Goal: Information Seeking & Learning: Learn about a topic

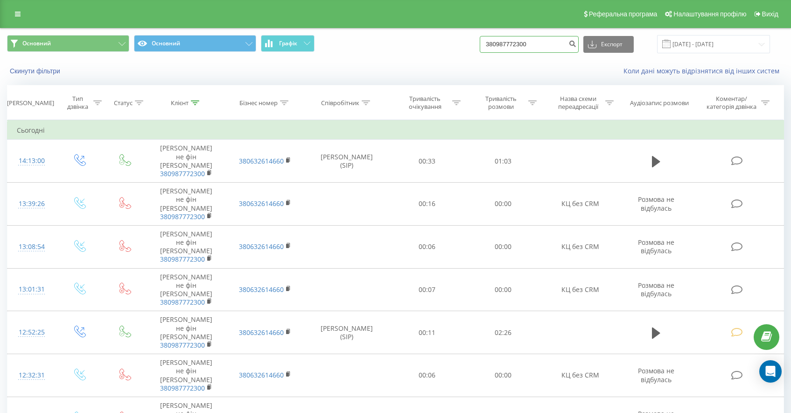
drag, startPoint x: 0, startPoint y: 0, endPoint x: 413, endPoint y: 28, distance: 414.0
click at [491, 42] on div "Основний Основний Графік 380987772300 Експорт .csv .xls .xlsx 20.05.2025 - 20.0…" at bounding box center [395, 44] width 777 height 18
paste input "380688704477"
type input "380688704477"
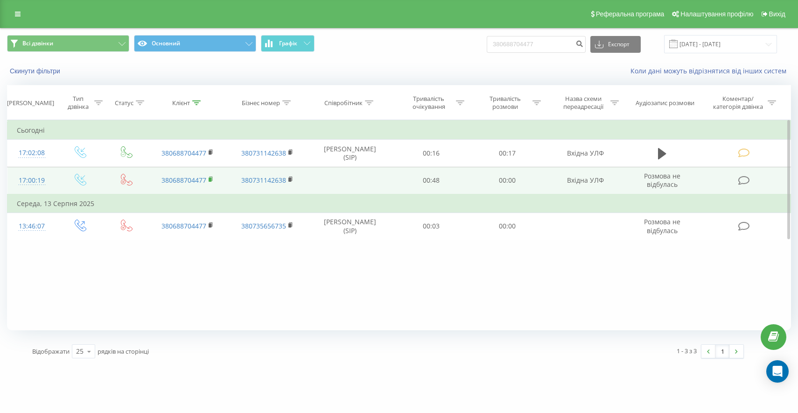
click at [211, 179] on rect at bounding box center [210, 179] width 3 height 4
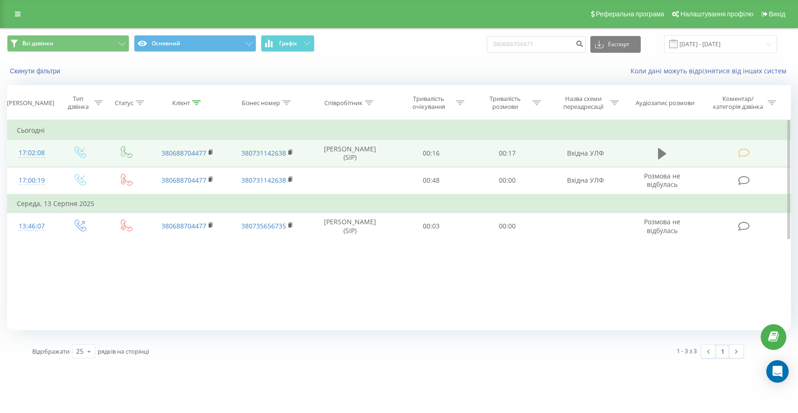
click at [664, 152] on icon at bounding box center [662, 153] width 8 height 13
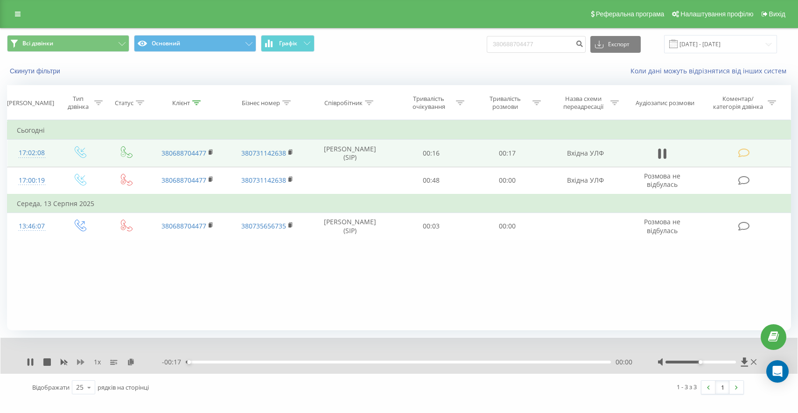
click at [83, 362] on icon at bounding box center [80, 362] width 7 height 6
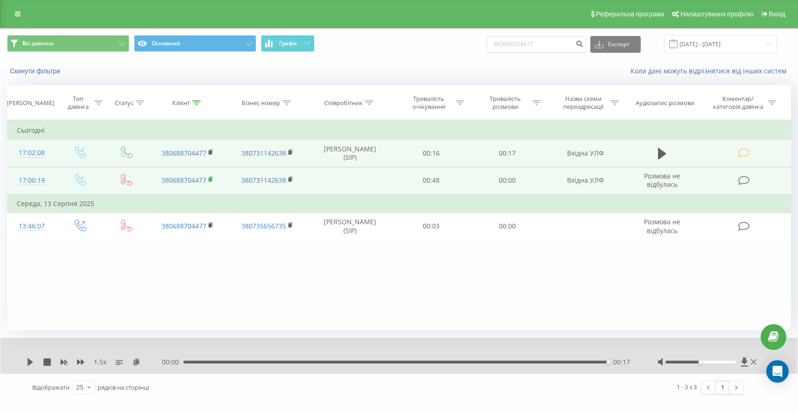
click at [211, 180] on rect at bounding box center [210, 179] width 3 height 4
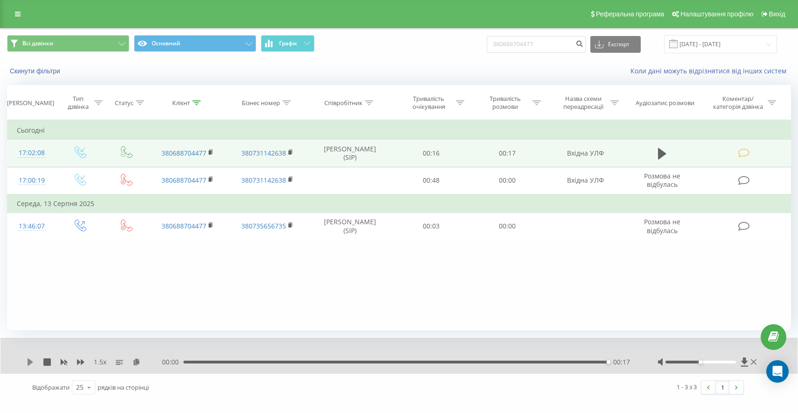
click at [33, 364] on icon at bounding box center [30, 361] width 7 height 7
click at [29, 364] on icon at bounding box center [31, 361] width 6 height 7
click at [33, 363] on icon at bounding box center [30, 361] width 7 height 7
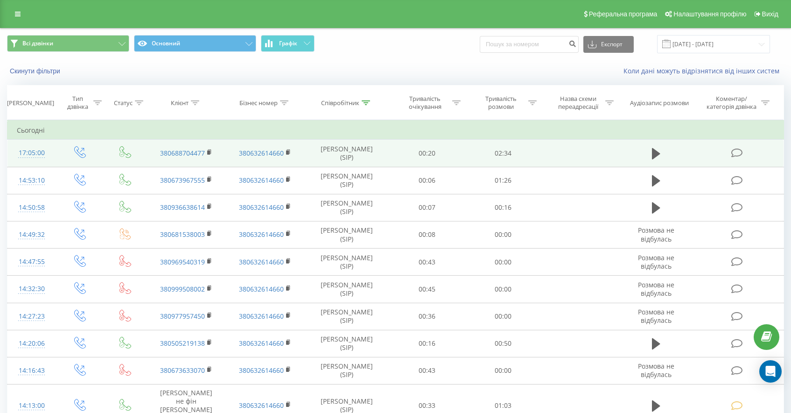
click at [734, 160] on td at bounding box center [738, 153] width 91 height 27
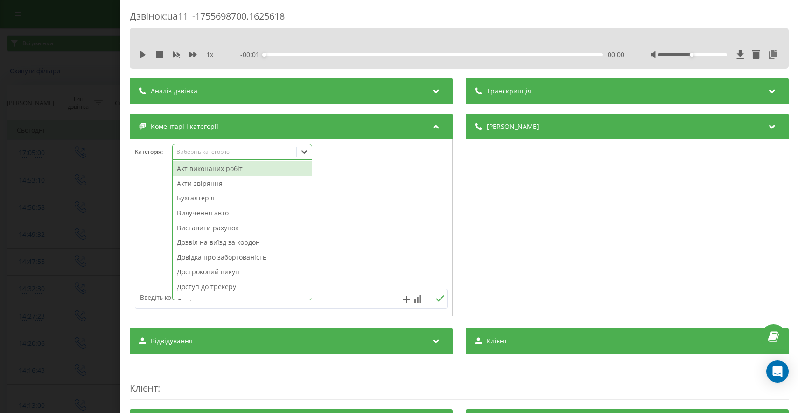
drag, startPoint x: 213, startPoint y: 156, endPoint x: 238, endPoint y: 183, distance: 37.0
click at [214, 156] on div "Виберіть категорію" at bounding box center [235, 152] width 124 height 9
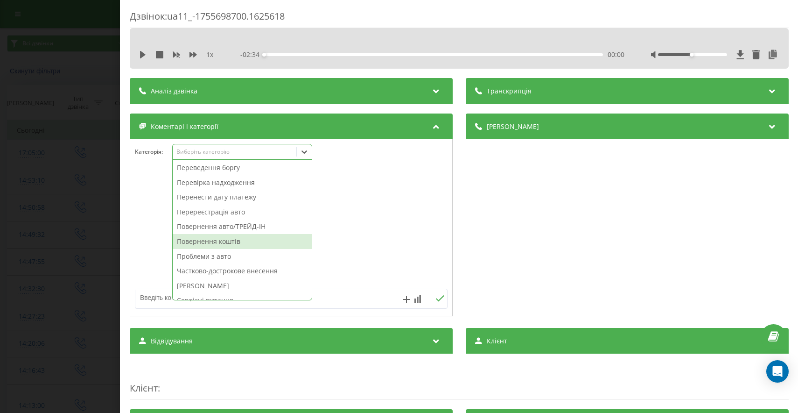
scroll to position [485, 0]
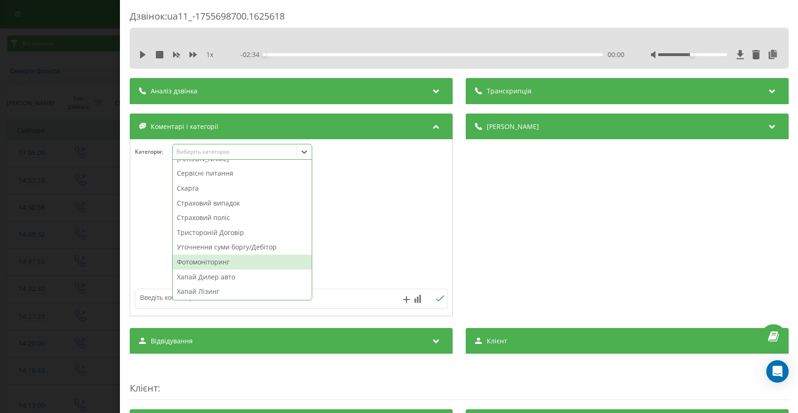
click at [222, 261] on div "Фотомоніторинг" at bounding box center [242, 261] width 139 height 15
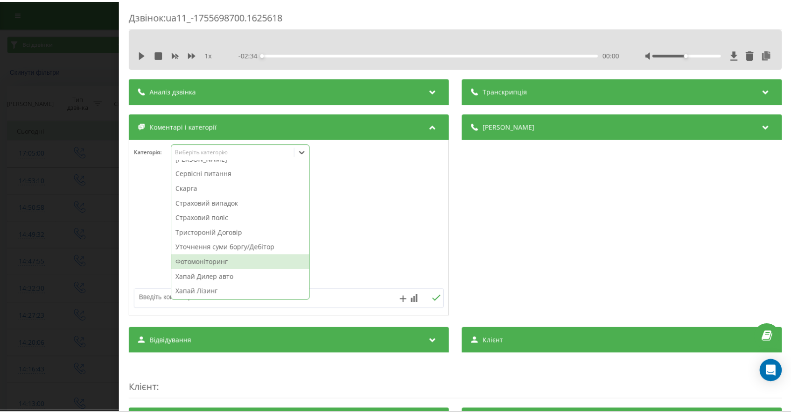
scroll to position [471, 0]
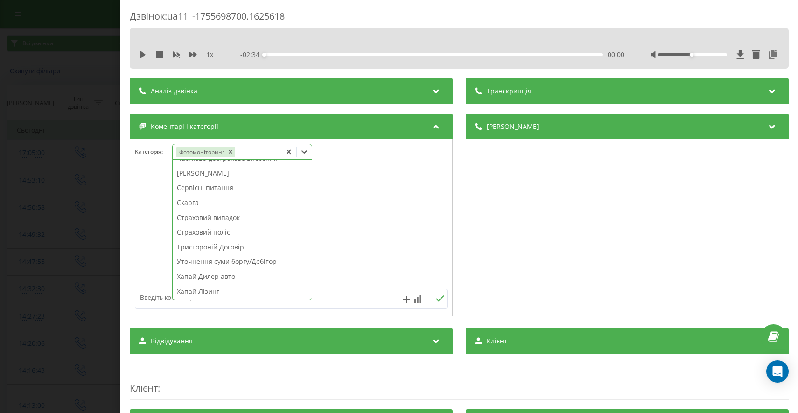
click at [96, 260] on div "Дзвінок : ua11_-1755698700.1625618 1 x - 02:34 00:00 00:00 Транскрипція Для AI-…" at bounding box center [399, 206] width 798 height 413
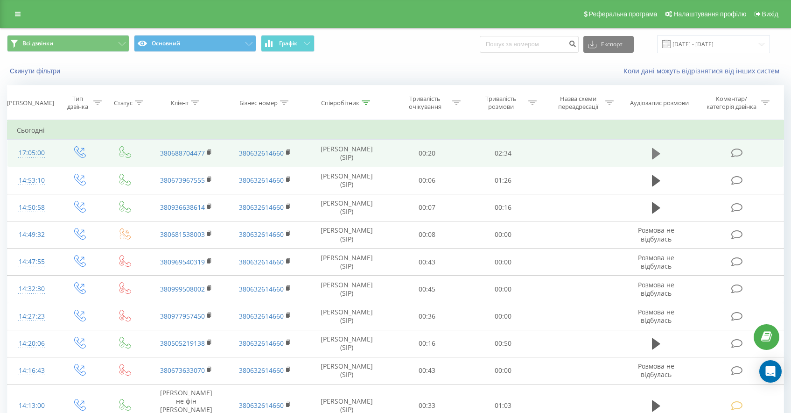
click at [652, 154] on button at bounding box center [656, 154] width 14 height 14
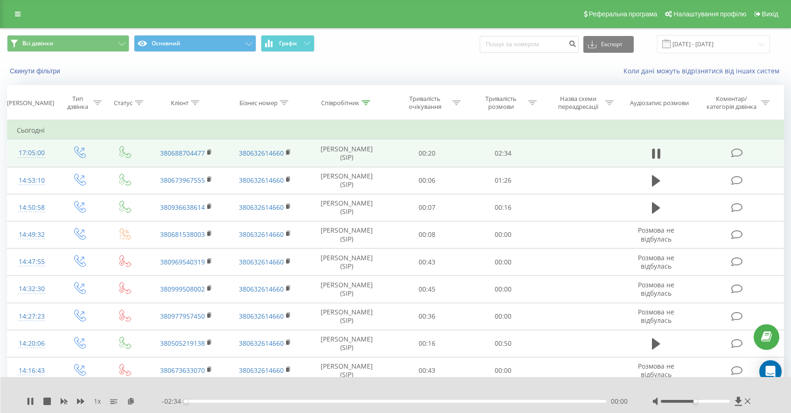
click at [88, 400] on div "1 x" at bounding box center [94, 400] width 135 height 9
click at [82, 401] on icon at bounding box center [80, 401] width 7 height 6
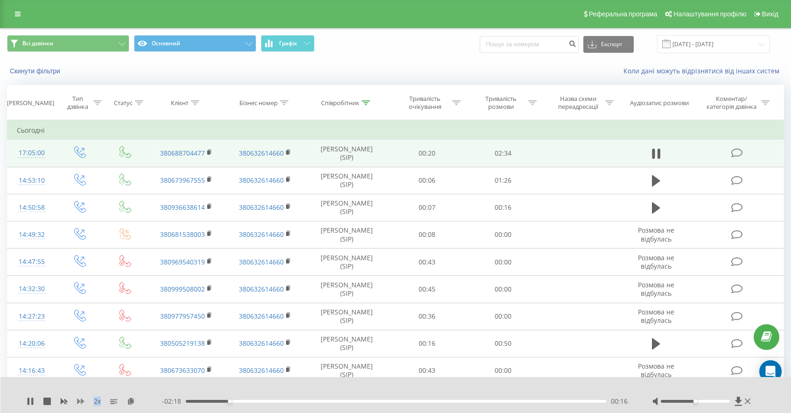
click at [80, 401] on icon at bounding box center [80, 401] width 7 height 6
click at [30, 400] on icon at bounding box center [30, 400] width 7 height 7
click at [32, 401] on icon at bounding box center [31, 400] width 6 height 7
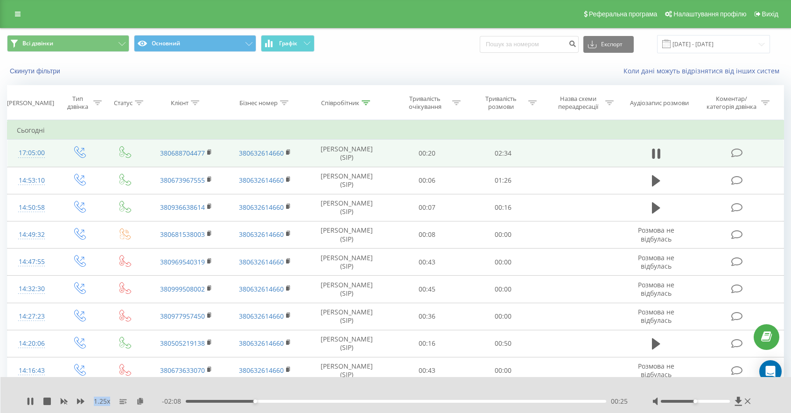
click at [245, 401] on div "00:25" at bounding box center [396, 401] width 421 height 3
click at [241, 401] on div "00:20" at bounding box center [396, 401] width 421 height 3
click at [235, 401] on div "00:18" at bounding box center [396, 401] width 421 height 3
click at [233, 401] on div "00:20" at bounding box center [396, 401] width 421 height 3
click at [228, 401] on div "00:18" at bounding box center [396, 401] width 421 height 3
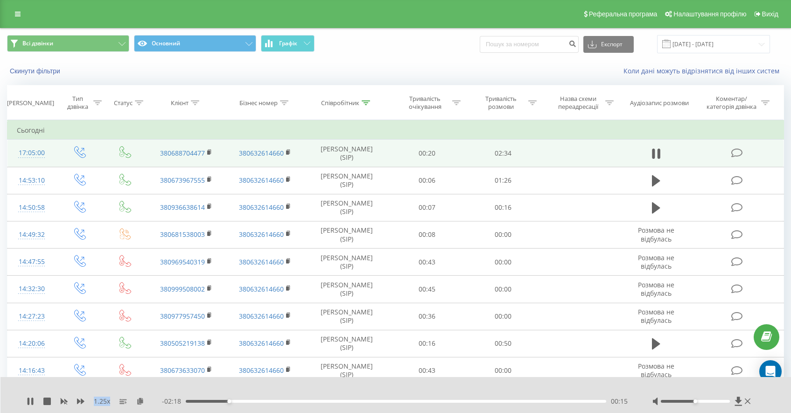
click at [225, 401] on div "00:15" at bounding box center [396, 401] width 421 height 3
click at [30, 401] on icon at bounding box center [30, 400] width 7 height 7
click at [367, 105] on div at bounding box center [366, 103] width 8 height 8
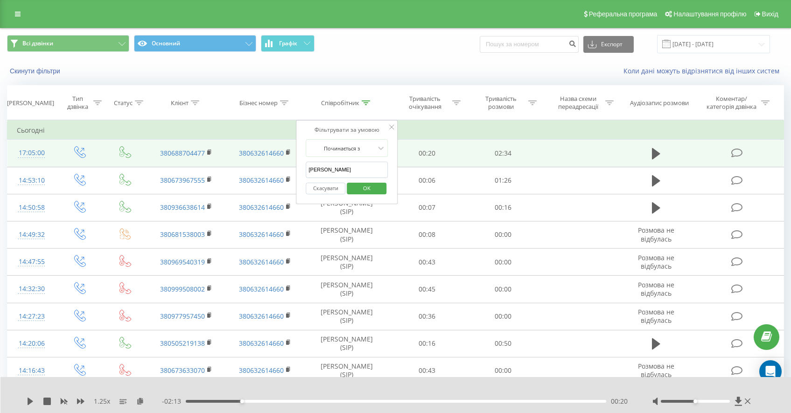
click at [396, 75] on div "Коли дані можуть відрізнятися вiд інших систем" at bounding box center [544, 70] width 494 height 9
click at [749, 47] on input "[DATE] - [DATE]" at bounding box center [713, 44] width 113 height 18
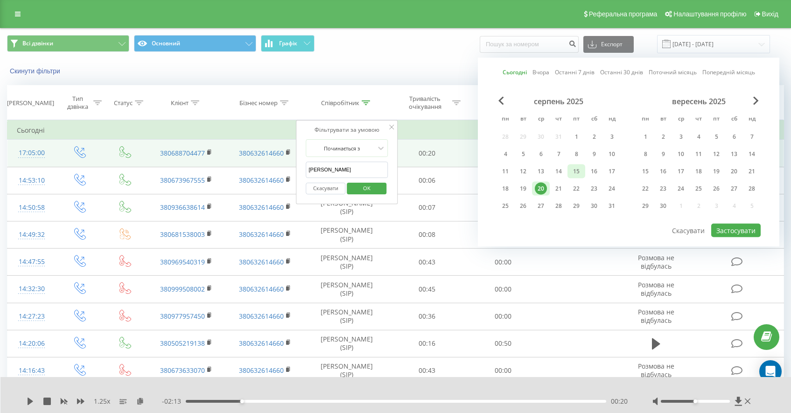
click at [579, 170] on div "15" at bounding box center [576, 171] width 12 height 12
click at [750, 235] on button "Застосувати" at bounding box center [735, 231] width 49 height 14
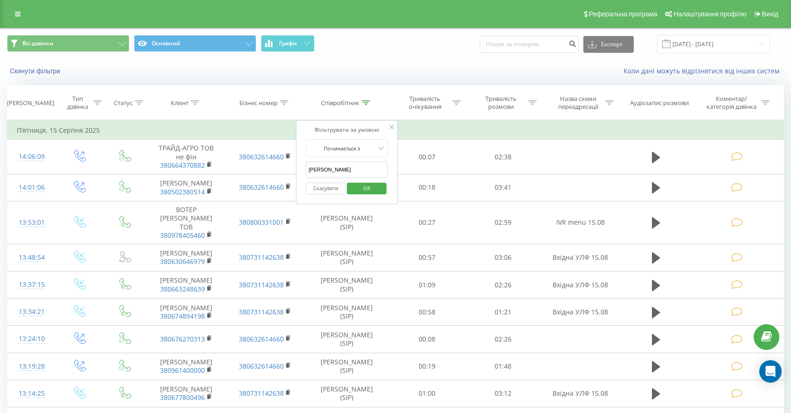
click at [366, 190] on span "OK" at bounding box center [367, 188] width 26 height 14
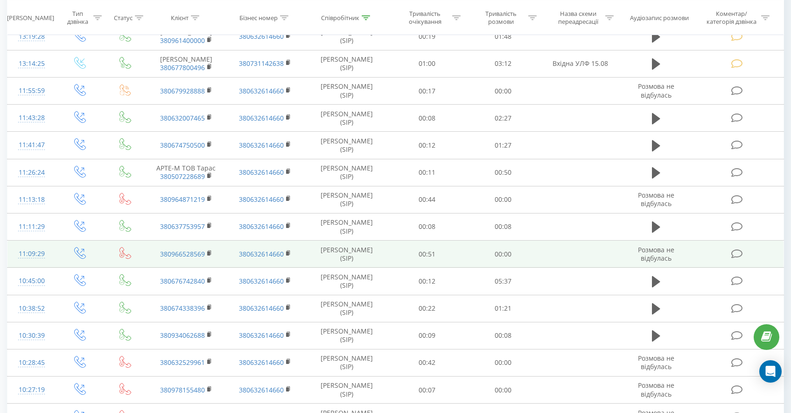
scroll to position [507, 0]
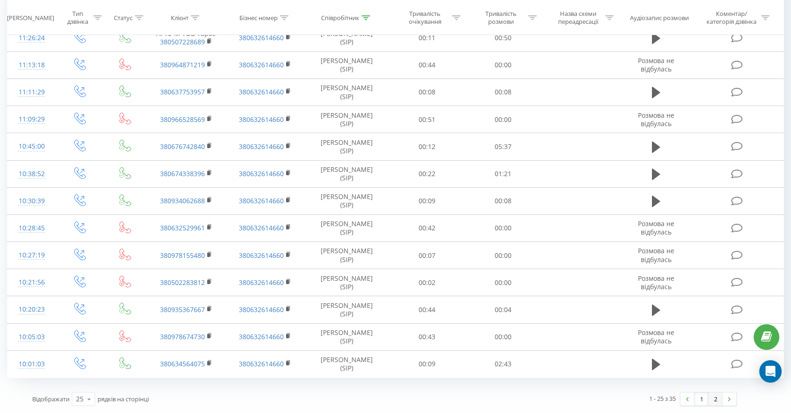
click at [715, 401] on link "2" at bounding box center [716, 398] width 14 height 13
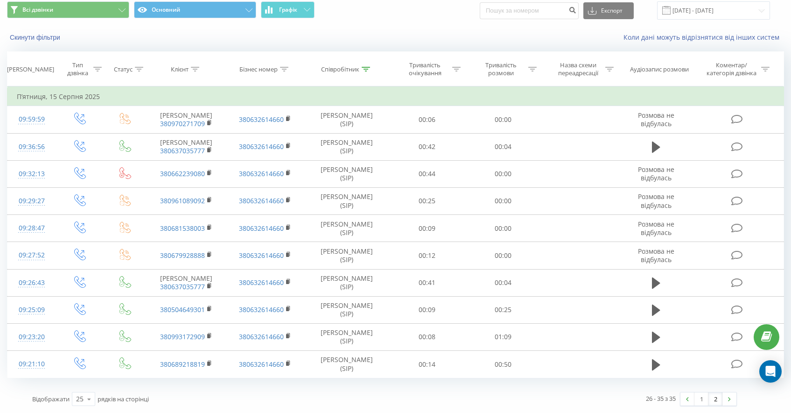
scroll to position [55, 0]
click at [700, 401] on link "1" at bounding box center [702, 398] width 14 height 13
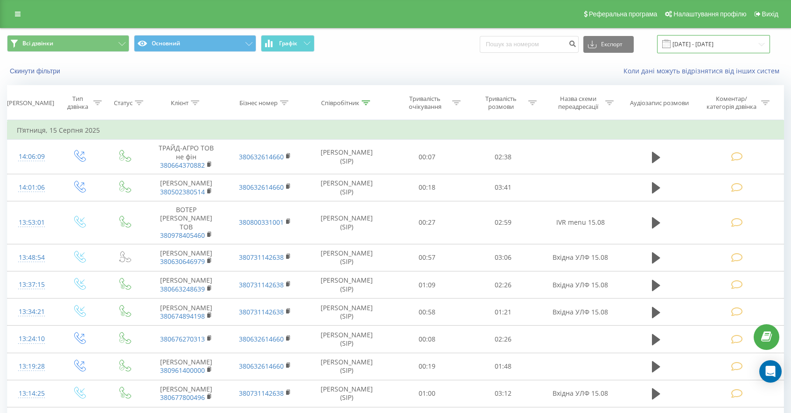
click at [724, 48] on input "[DATE] - [DATE]" at bounding box center [713, 44] width 113 height 18
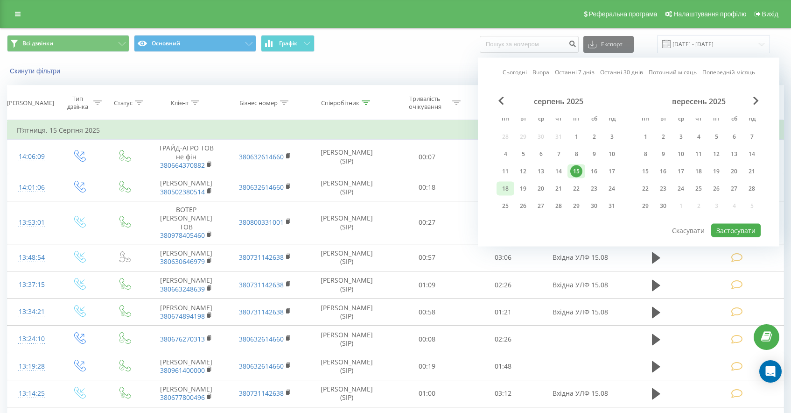
click at [500, 187] on div "18" at bounding box center [505, 189] width 12 height 12
click at [733, 232] on button "Застосувати" at bounding box center [735, 231] width 49 height 14
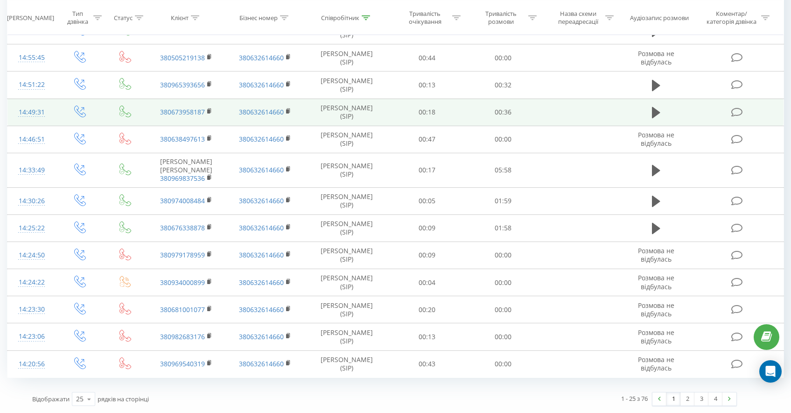
scroll to position [494, 0]
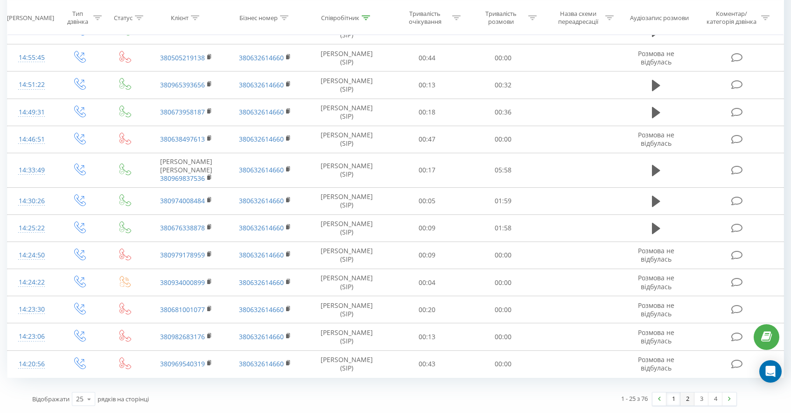
click at [692, 403] on link "2" at bounding box center [688, 398] width 14 height 13
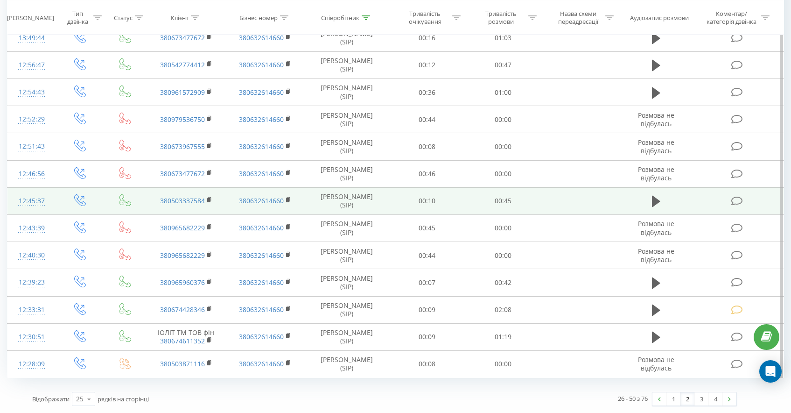
scroll to position [456, 0]
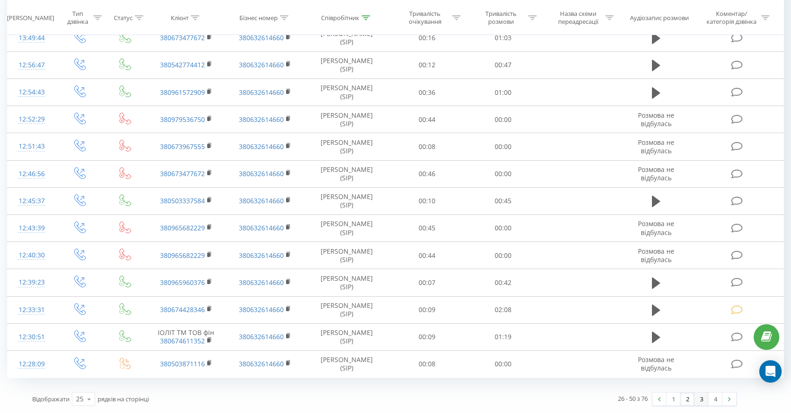
click at [702, 398] on link "3" at bounding box center [702, 398] width 14 height 13
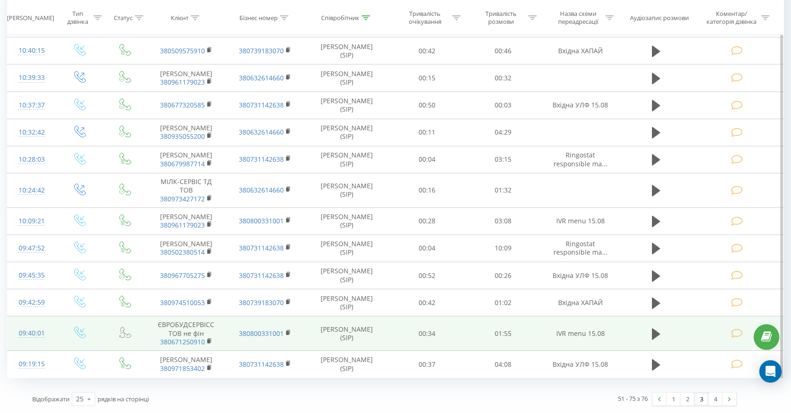
scroll to position [559, 0]
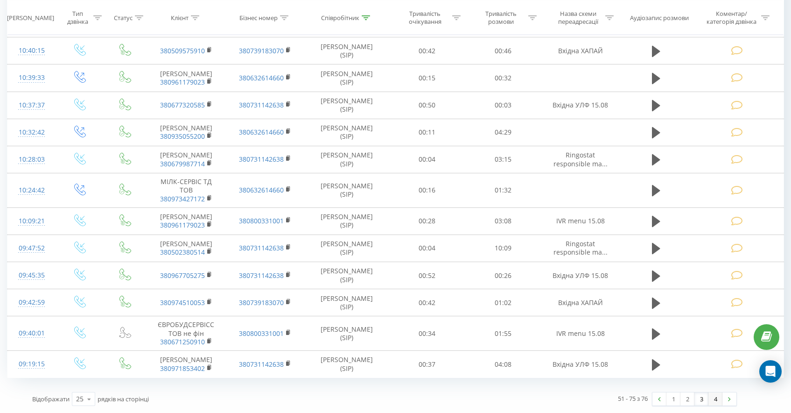
click at [715, 401] on link "4" at bounding box center [716, 398] width 14 height 13
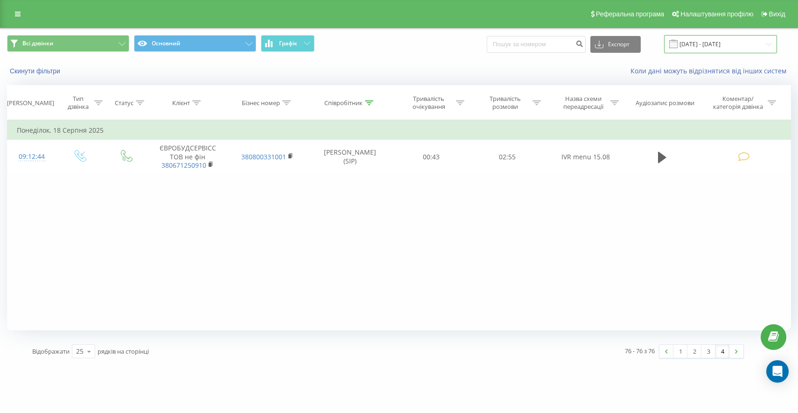
click at [705, 44] on input "[DATE] - [DATE]" at bounding box center [720, 44] width 113 height 18
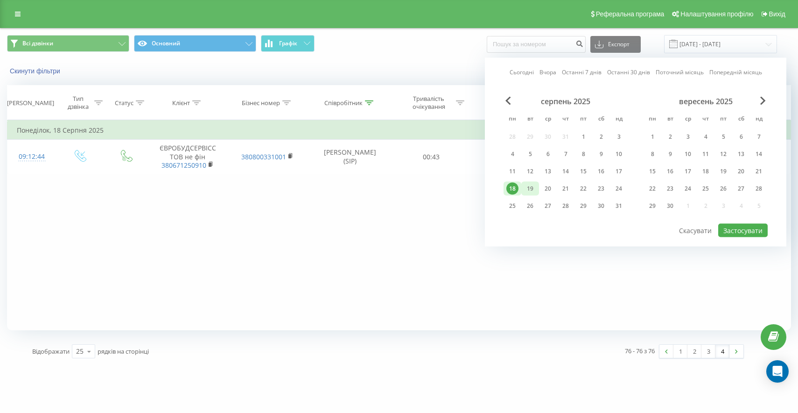
click at [526, 187] on div "19" at bounding box center [530, 189] width 12 height 12
click at [730, 230] on button "Застосувати" at bounding box center [742, 231] width 49 height 14
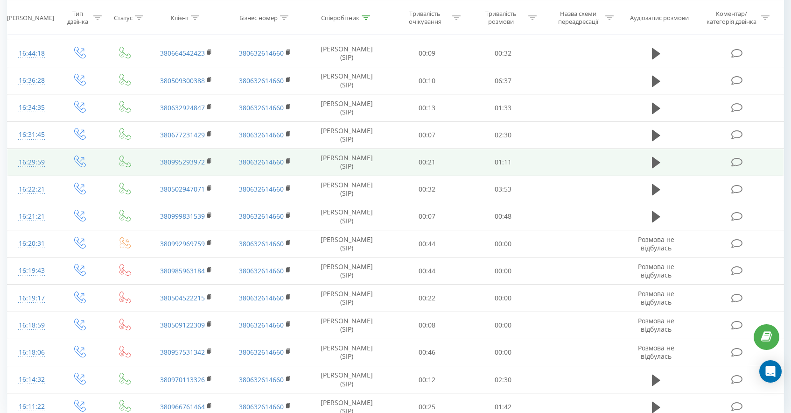
scroll to position [463, 0]
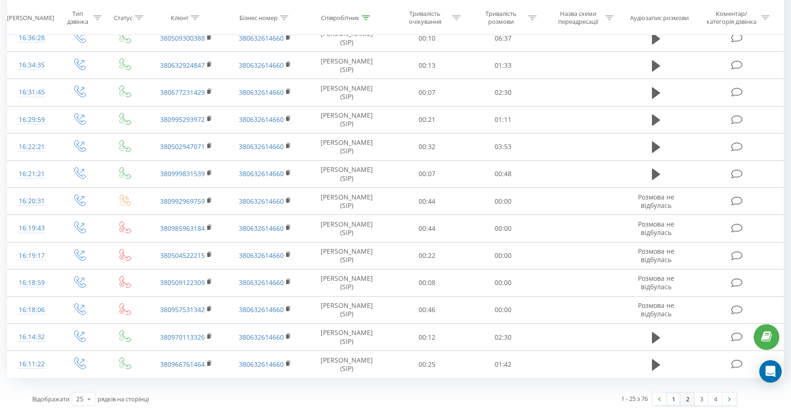
click at [688, 396] on link "2" at bounding box center [688, 398] width 14 height 13
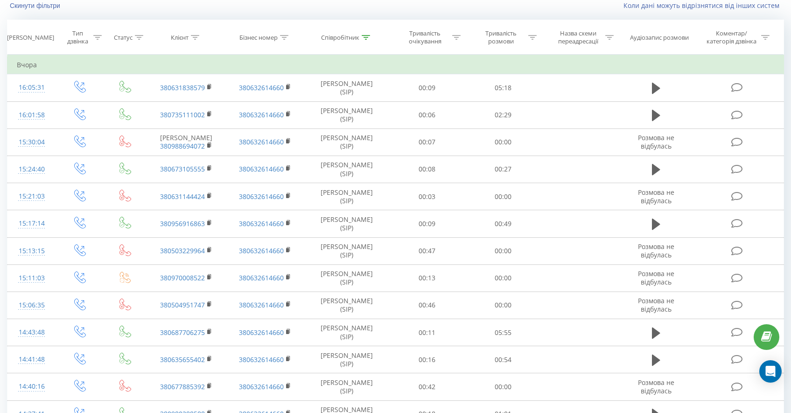
scroll to position [448, 0]
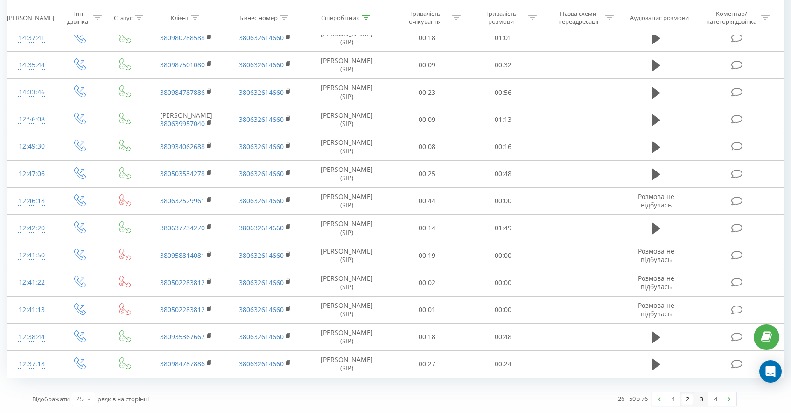
click at [706, 399] on link "3" at bounding box center [702, 398] width 14 height 13
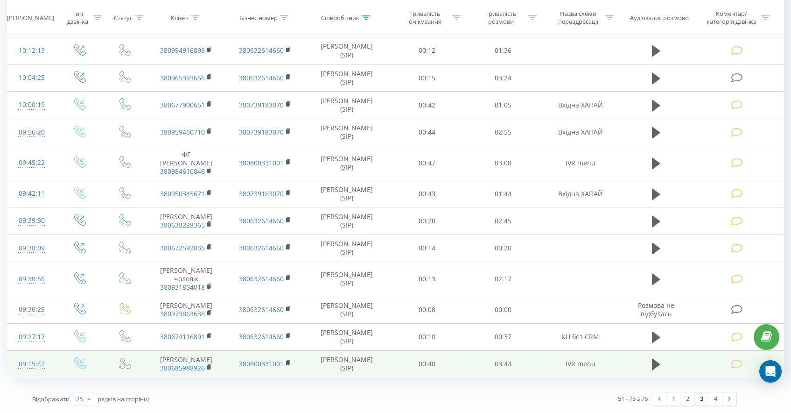
scroll to position [530, 0]
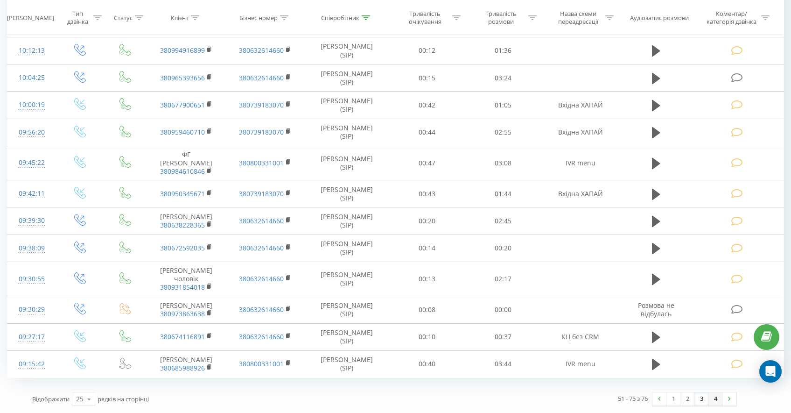
click at [715, 399] on link "4" at bounding box center [716, 398] width 14 height 13
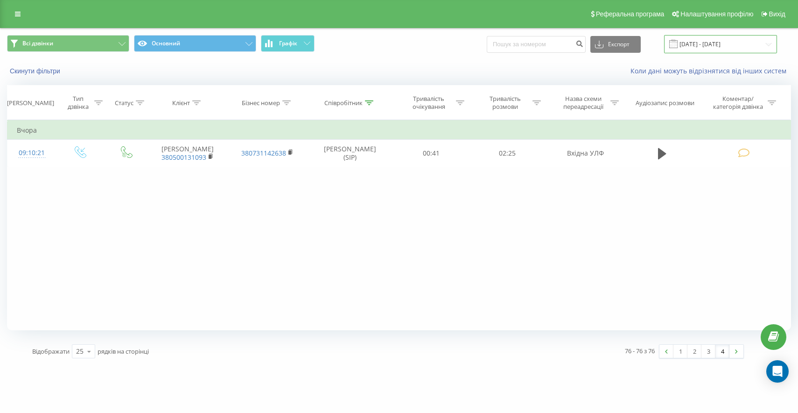
click at [704, 47] on input "[DATE] - [DATE]" at bounding box center [720, 44] width 113 height 18
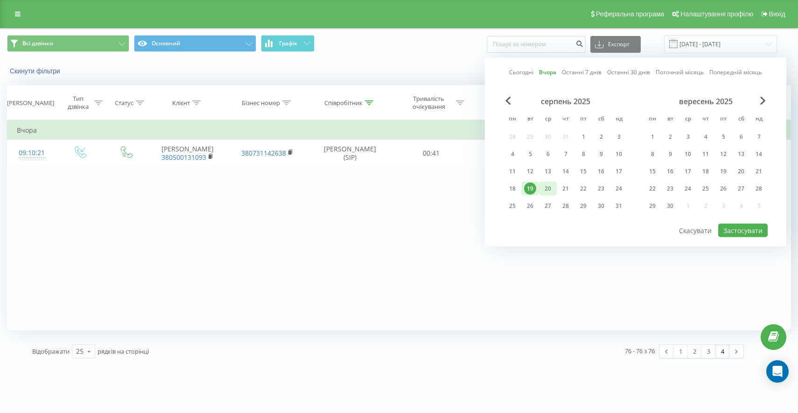
click at [546, 186] on div "20" at bounding box center [548, 189] width 12 height 12
click at [736, 231] on button "Застосувати" at bounding box center [742, 231] width 49 height 14
type input "[DATE] - [DATE]"
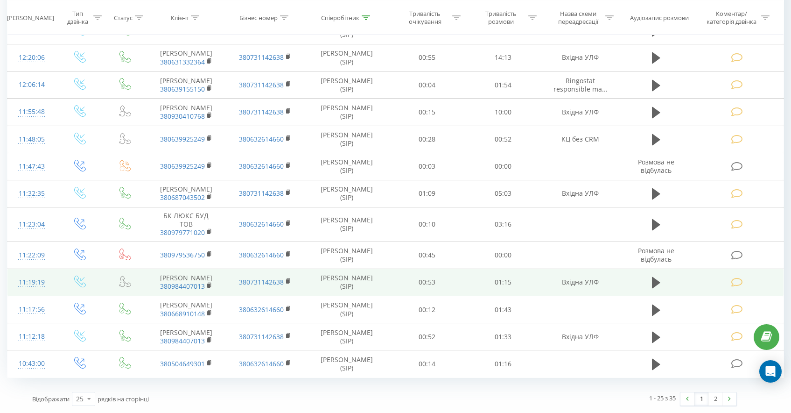
scroll to position [531, 0]
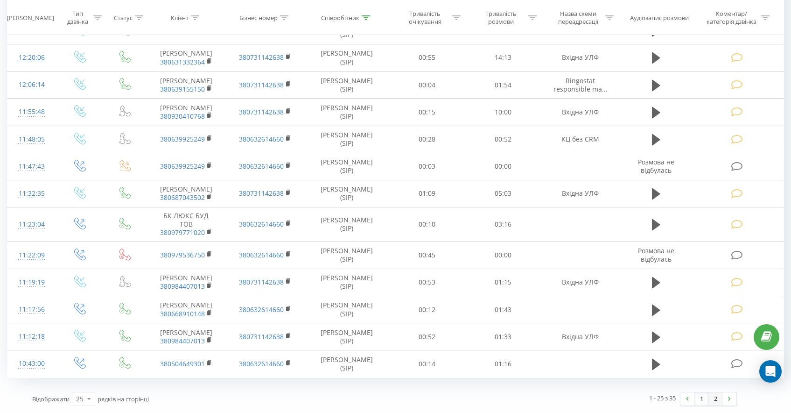
click at [717, 402] on link "2" at bounding box center [716, 398] width 14 height 13
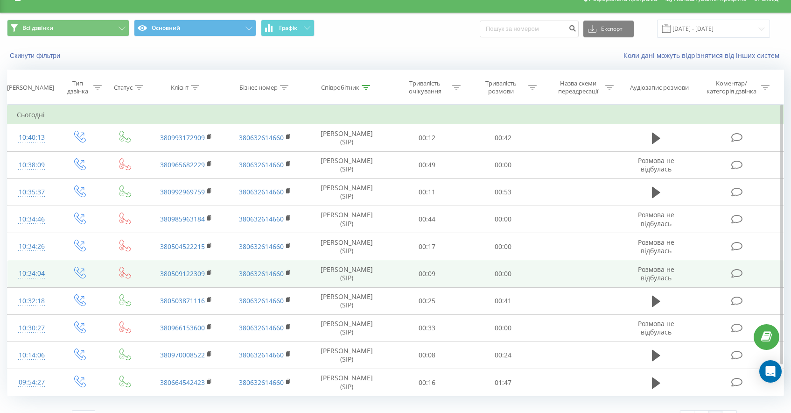
scroll to position [34, 0]
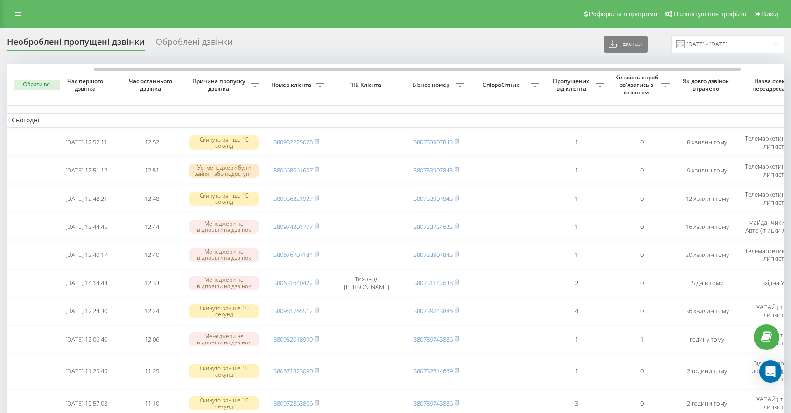
scroll to position [0, 48]
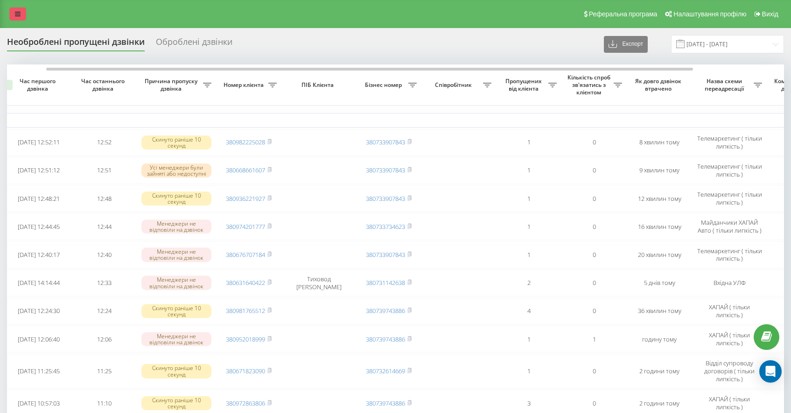
click at [16, 20] on link at bounding box center [17, 13] width 17 height 13
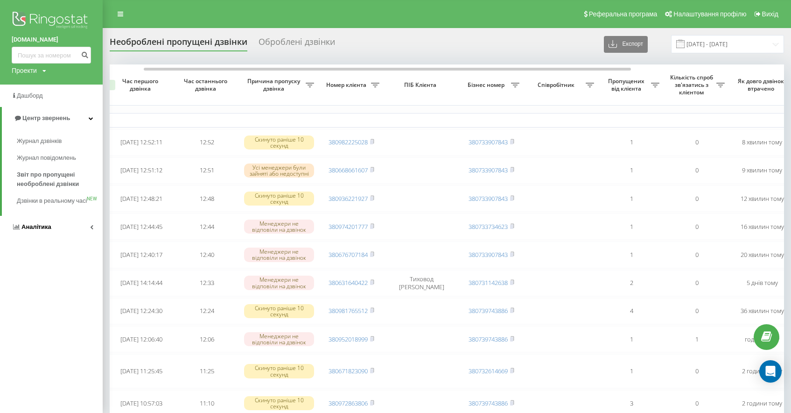
click at [27, 232] on span "Аналiтика" at bounding box center [32, 226] width 40 height 9
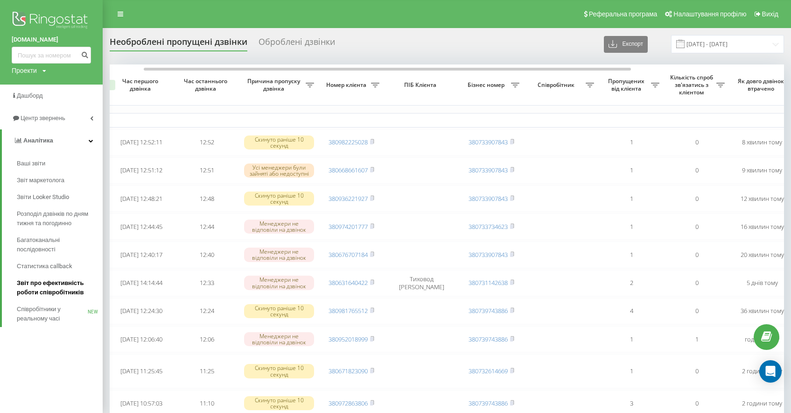
click at [60, 289] on span "Звіт про ефективність роботи співробітників" at bounding box center [57, 287] width 81 height 19
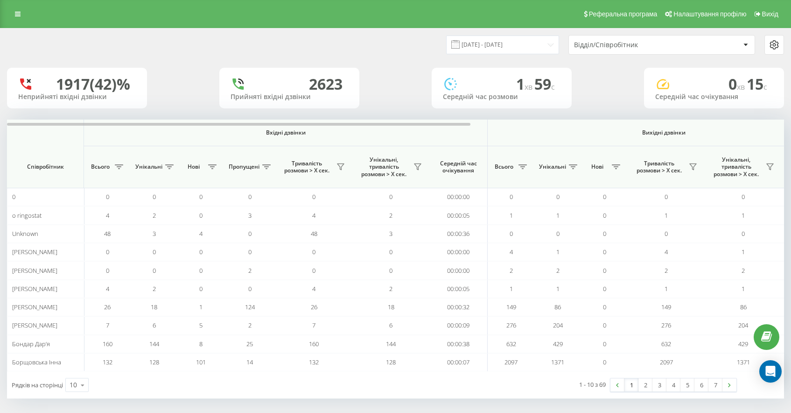
click at [630, 42] on div "Відділ/Співробітник" at bounding box center [630, 45] width 112 height 8
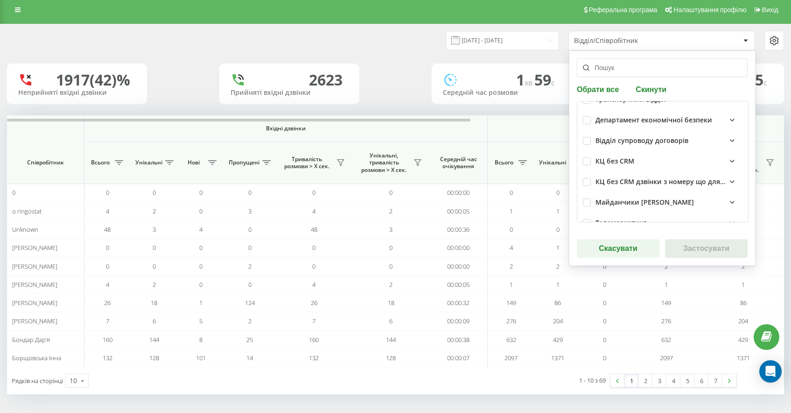
scroll to position [127, 0]
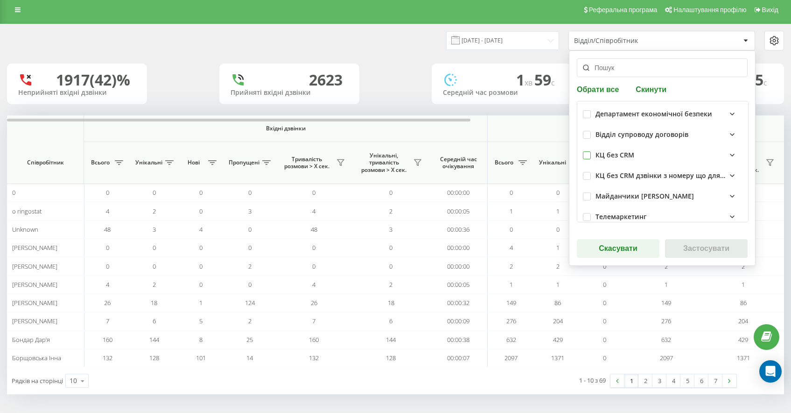
click at [588, 151] on label at bounding box center [587, 151] width 8 height 0
checkbox input "true"
click at [697, 250] on button "Застосувати" at bounding box center [706, 248] width 83 height 19
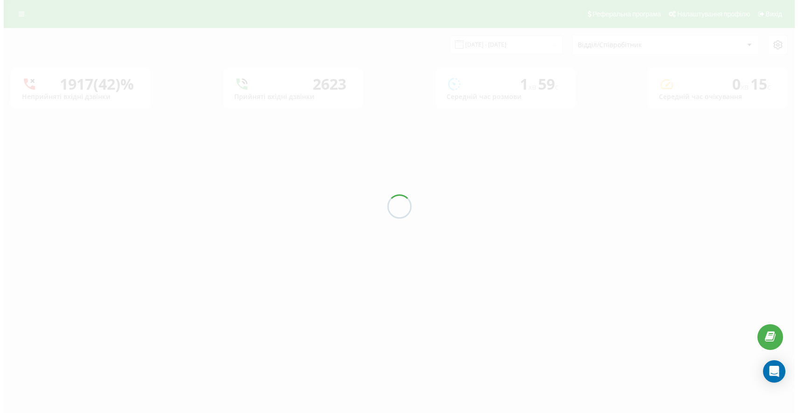
scroll to position [0, 0]
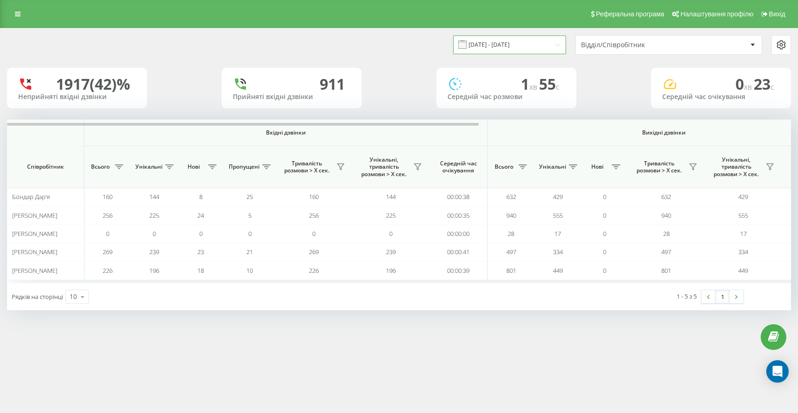
click at [506, 43] on input "[DATE] - [DATE]" at bounding box center [509, 44] width 113 height 18
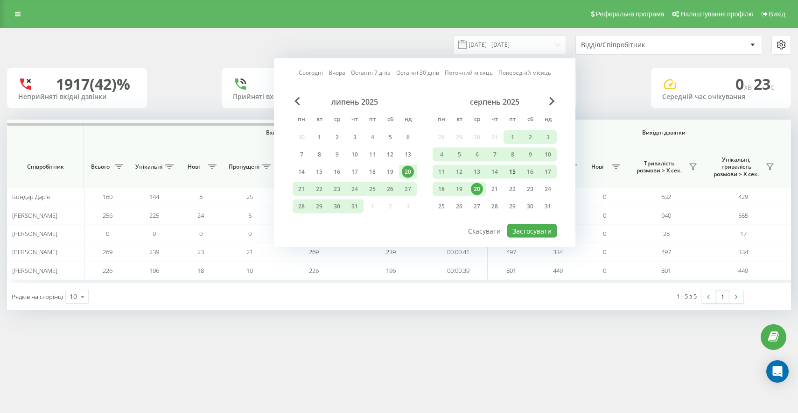
click at [509, 174] on div "15" at bounding box center [512, 172] width 12 height 12
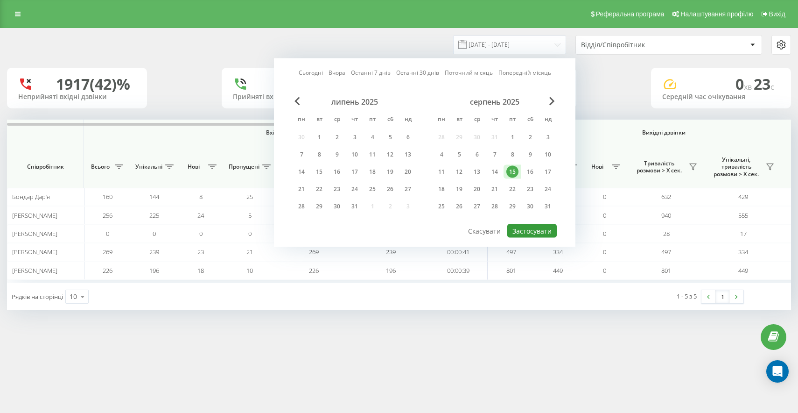
click at [533, 230] on button "Застосувати" at bounding box center [531, 231] width 49 height 14
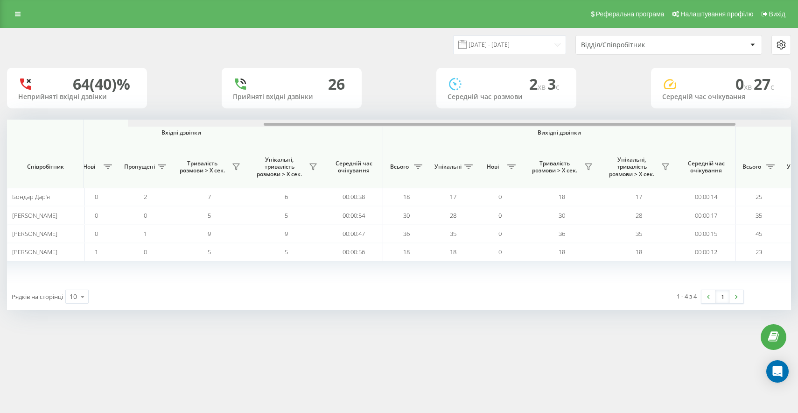
scroll to position [0, 518]
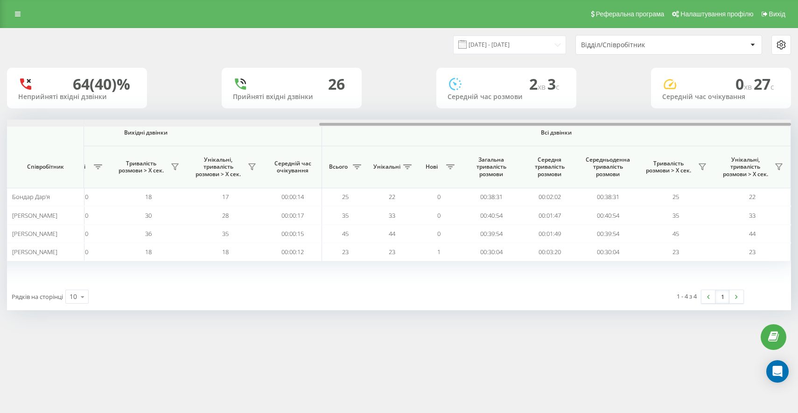
drag, startPoint x: 193, startPoint y: 124, endPoint x: 578, endPoint y: 126, distance: 385.1
click at [578, 126] on div at bounding box center [399, 123] width 784 height 7
click at [670, 42] on div "Відділ/Співробітник" at bounding box center [637, 45] width 112 height 8
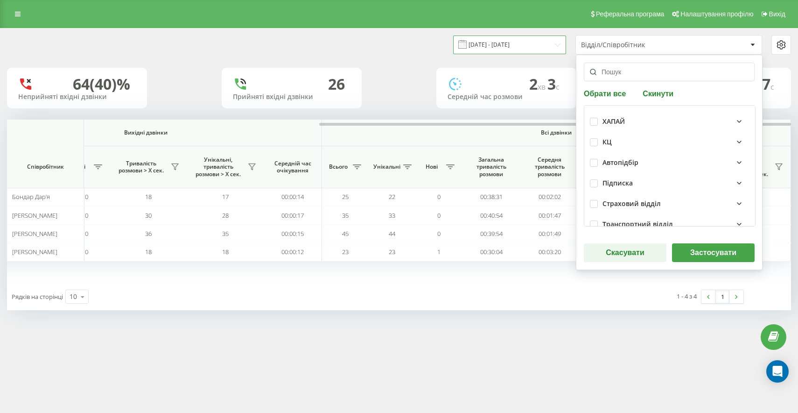
click at [508, 43] on input "[DATE] - [DATE]" at bounding box center [509, 44] width 113 height 18
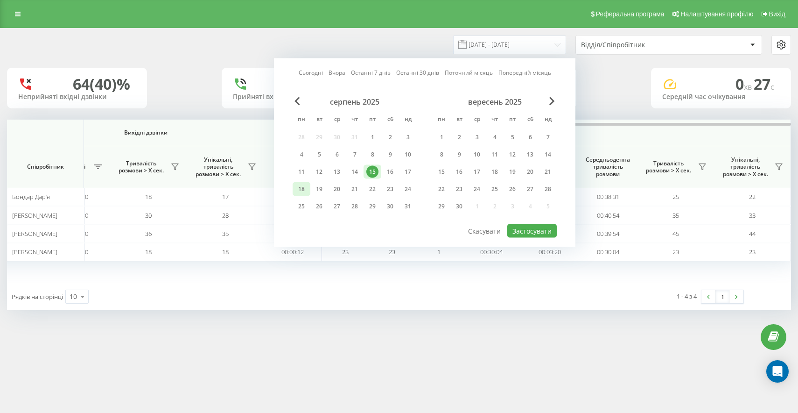
click at [302, 189] on div "18" at bounding box center [301, 189] width 12 height 12
click at [527, 225] on button "Застосувати" at bounding box center [531, 231] width 49 height 14
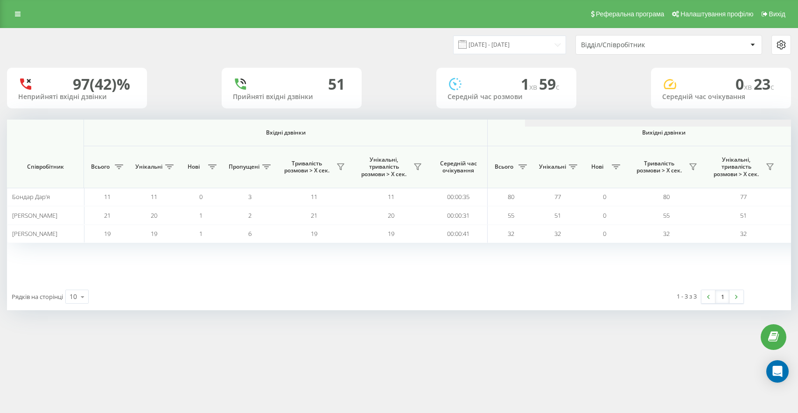
scroll to position [0, 518]
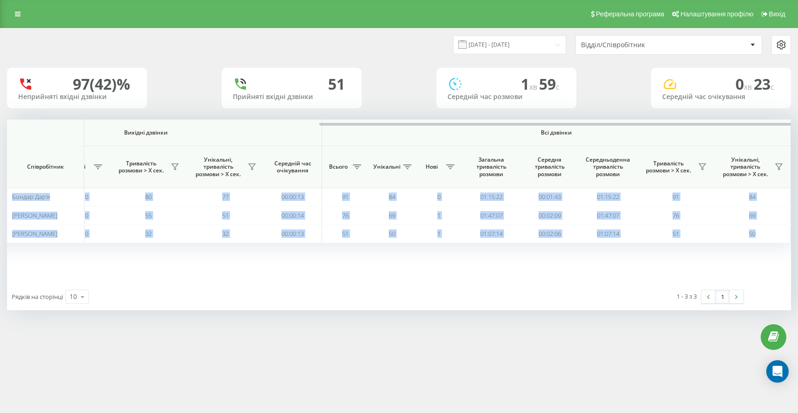
drag, startPoint x: 366, startPoint y: 122, endPoint x: 798, endPoint y: 123, distance: 431.8
click at [798, 123] on div "[DATE] - [DATE] Відділ/Співробітник 97 (42)% Неприйняті вхідні дзвінки 51 Прийн…" at bounding box center [399, 178] width 798 height 301
click at [531, 40] on input "[DATE] - [DATE]" at bounding box center [509, 44] width 113 height 18
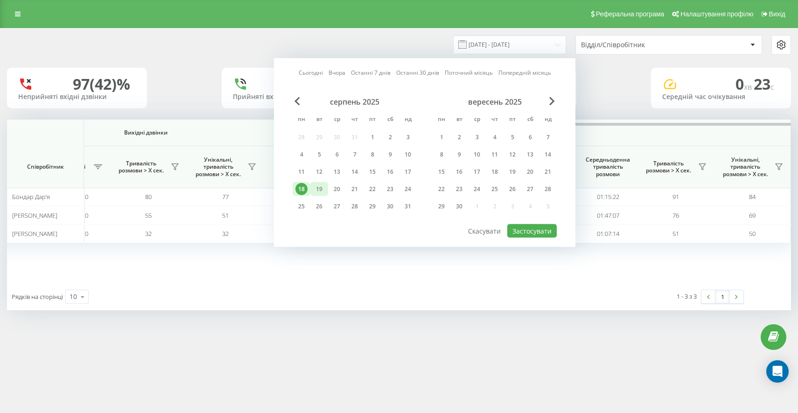
click at [322, 191] on div "19" at bounding box center [319, 189] width 12 height 12
click at [542, 229] on button "Застосувати" at bounding box center [531, 231] width 49 height 14
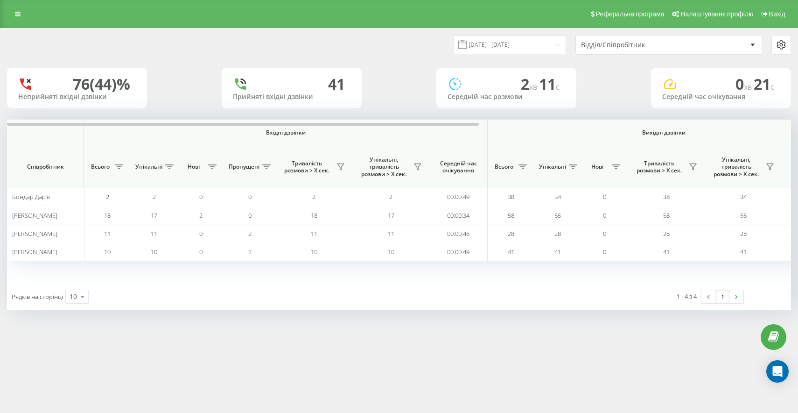
click at [690, 130] on span "Вихідні дзвінки" at bounding box center [664, 132] width 309 height 7
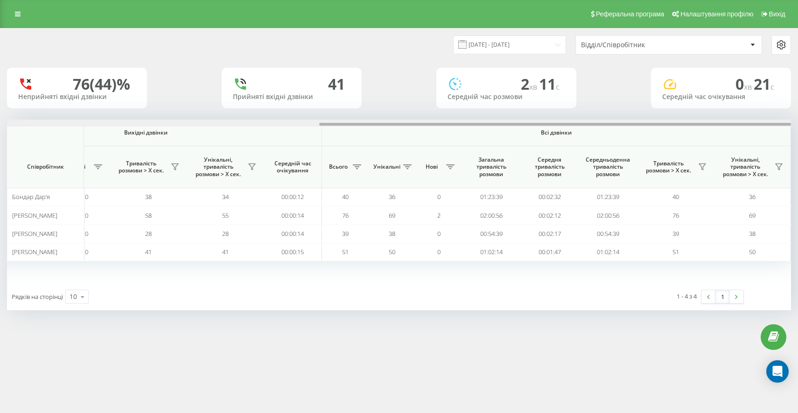
click at [519, 126] on div at bounding box center [399, 123] width 784 height 7
click at [242, 141] on th "Вихідні дзвінки" at bounding box center [146, 133] width 352 height 27
click at [254, 124] on div at bounding box center [399, 123] width 784 height 7
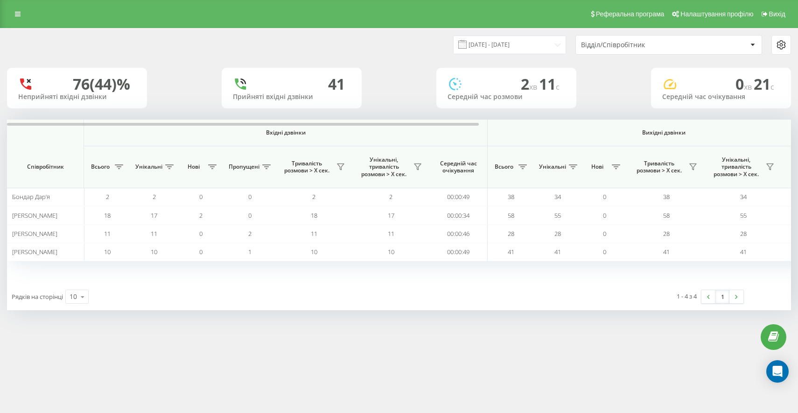
click at [532, 145] on th "Вихідні дзвінки" at bounding box center [664, 133] width 352 height 27
click at [560, 129] on span "Вихідні дзвінки" at bounding box center [664, 132] width 309 height 7
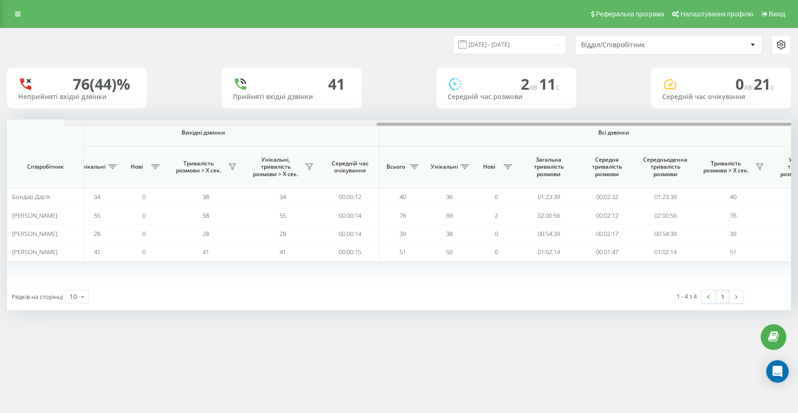
scroll to position [0, 518]
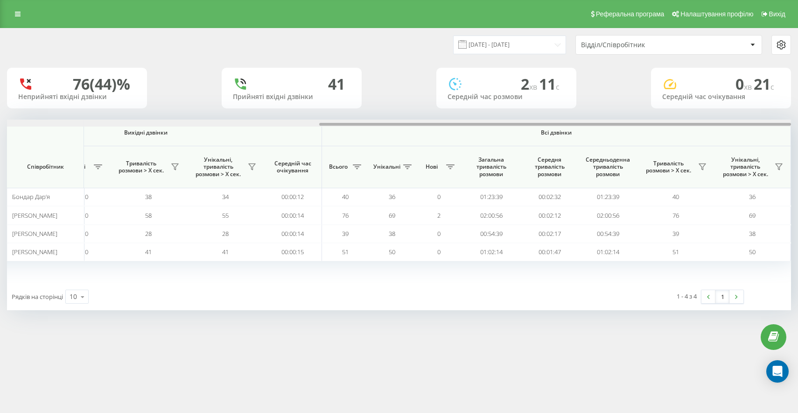
drag, startPoint x: 501, startPoint y: 124, endPoint x: 616, endPoint y: 149, distance: 117.2
click at [618, 148] on div "Вхідні дзвінки Вихідні дзвінки Всі дзвінки Співробітник Всього Унікальні Нові П…" at bounding box center [399, 201] width 784 height 163
click at [513, 46] on input "[DATE] - [DATE]" at bounding box center [509, 44] width 113 height 18
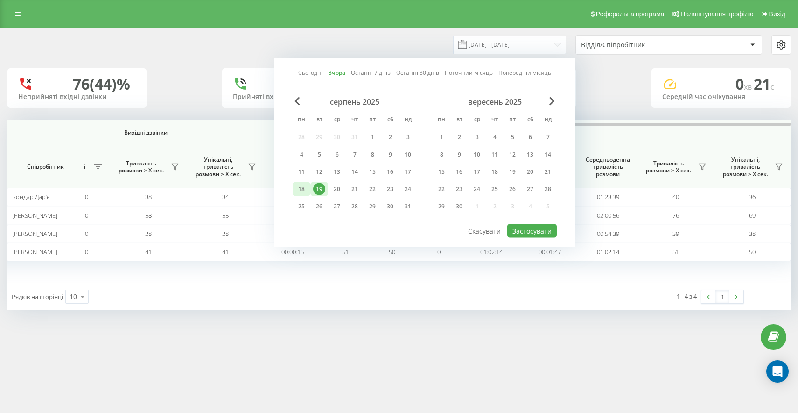
click at [305, 188] on div "18" at bounding box center [301, 189] width 12 height 12
click at [537, 228] on button "Застосувати" at bounding box center [531, 231] width 49 height 14
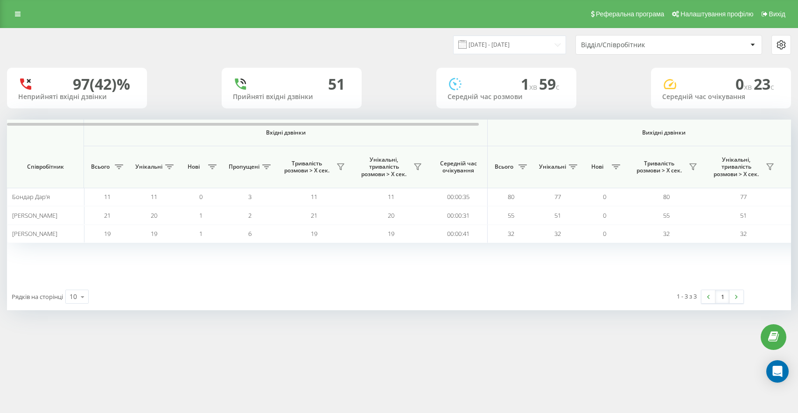
click at [601, 145] on th "Вихідні дзвінки" at bounding box center [664, 133] width 352 height 27
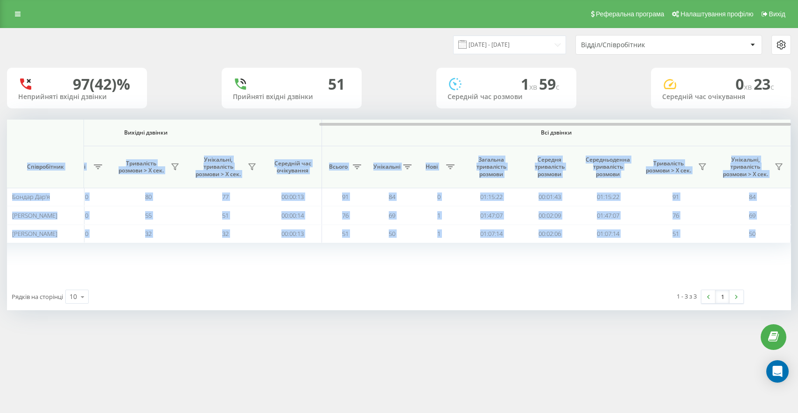
drag, startPoint x: 416, startPoint y: 122, endPoint x: 788, endPoint y: 145, distance: 373.2
click at [788, 145] on div "Вхідні дзвінки Вихідні дзвінки Всі дзвінки Співробітник Всього Унікальні Нові П…" at bounding box center [399, 201] width 784 height 163
click at [660, 138] on th "Всі дзвінки" at bounding box center [556, 133] width 469 height 27
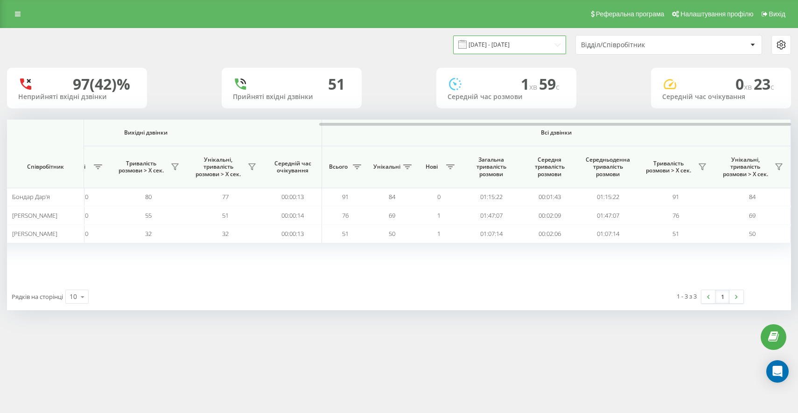
click at [516, 47] on input "[DATE] - [DATE]" at bounding box center [509, 44] width 113 height 18
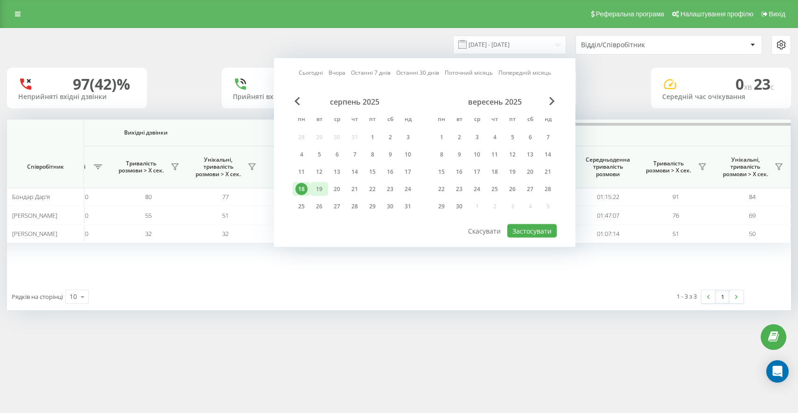
click at [321, 191] on div "19" at bounding box center [319, 189] width 12 height 12
click at [528, 234] on button "Застосувати" at bounding box center [531, 231] width 49 height 14
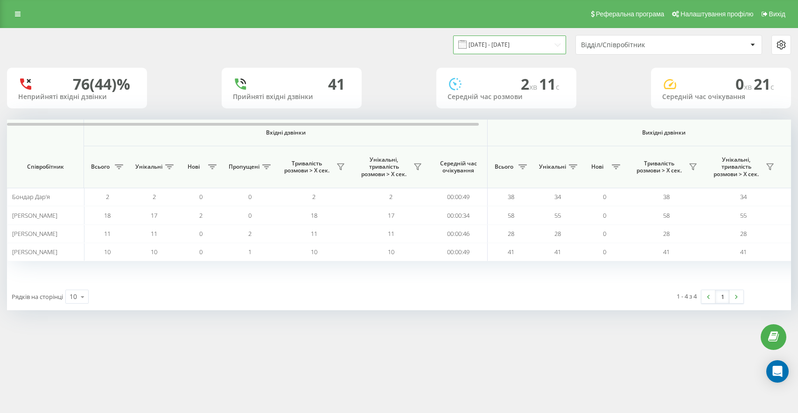
click at [493, 40] on input "[DATE] - [DATE]" at bounding box center [509, 44] width 113 height 18
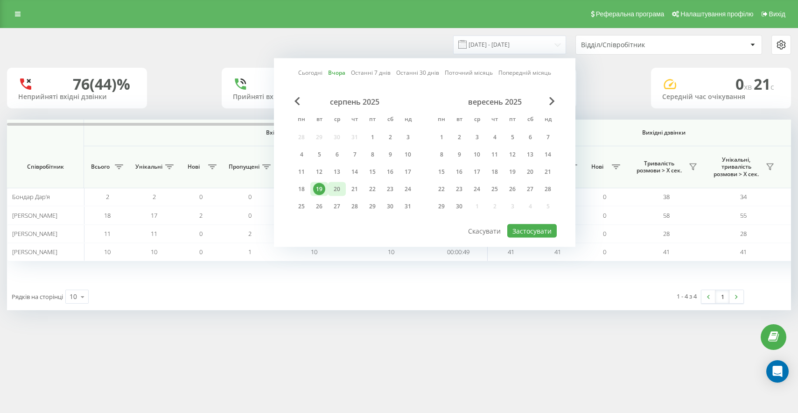
click at [337, 190] on div "20" at bounding box center [337, 189] width 12 height 12
click at [534, 233] on button "Застосувати" at bounding box center [531, 231] width 49 height 14
type input "[DATE] - [DATE]"
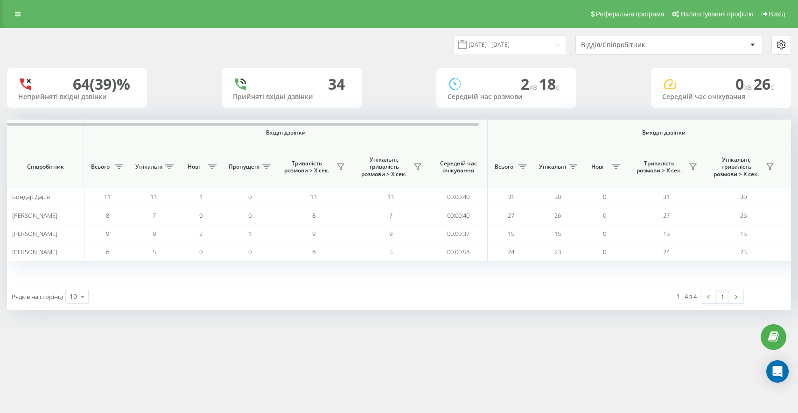
click at [666, 133] on span "Вихідні дзвінки" at bounding box center [664, 132] width 309 height 7
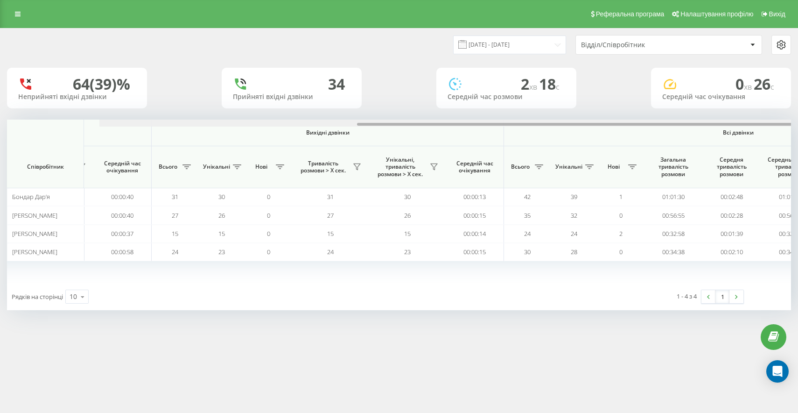
scroll to position [0, 518]
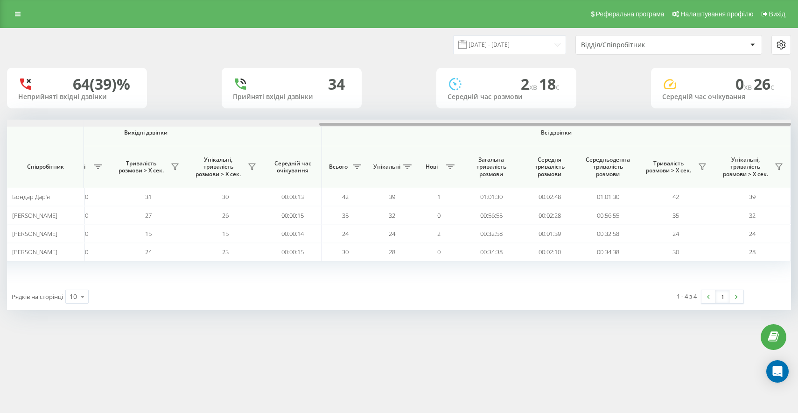
drag, startPoint x: 418, startPoint y: 123, endPoint x: 798, endPoint y: 141, distance: 379.9
click at [798, 141] on div "[DATE] - [DATE] Відділ/Співробітник 64 (39)% Неприйняті вхідні дзвінки [GEOGRAP…" at bounding box center [399, 178] width 798 height 301
